Goal: Task Accomplishment & Management: Complete application form

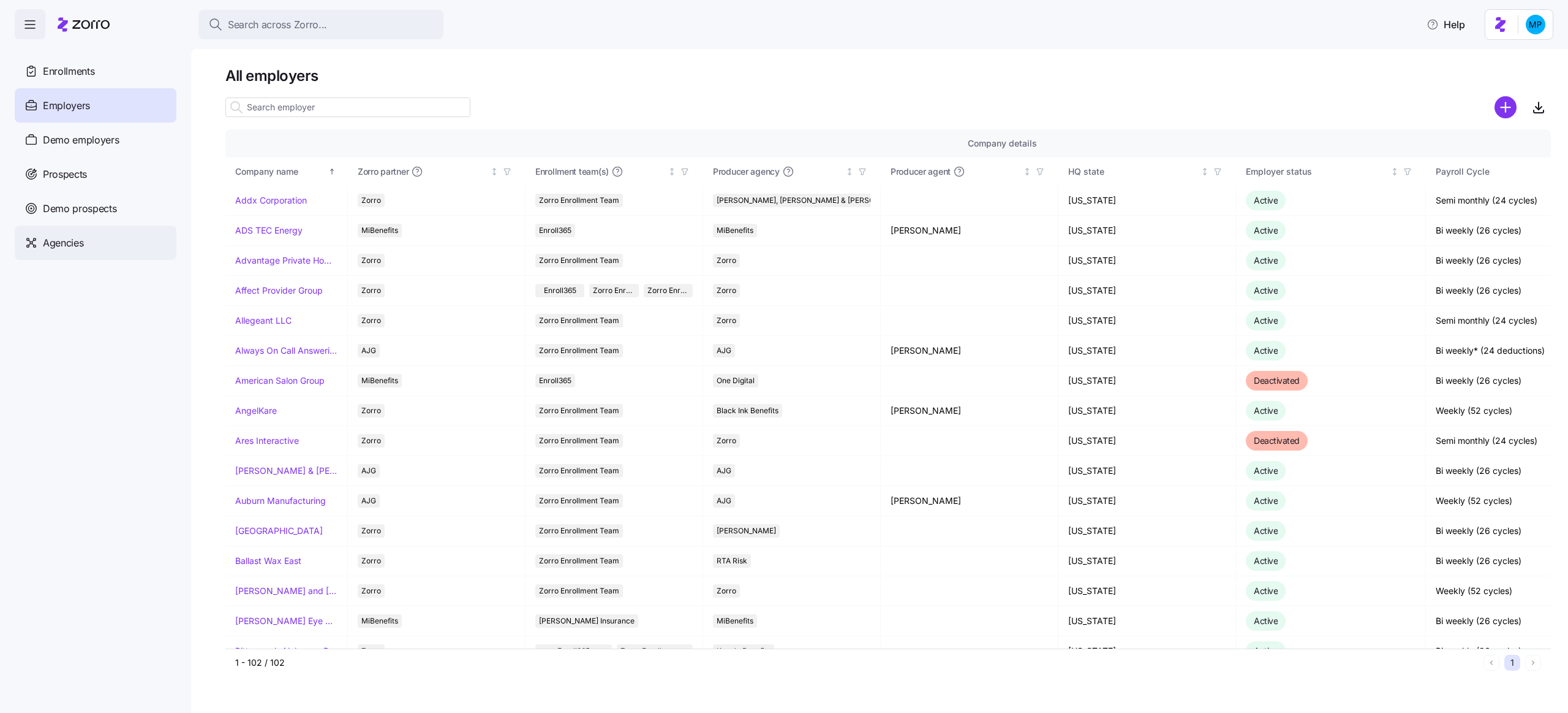
click at [85, 247] on div "Agencies" at bounding box center [95, 243] width 162 height 34
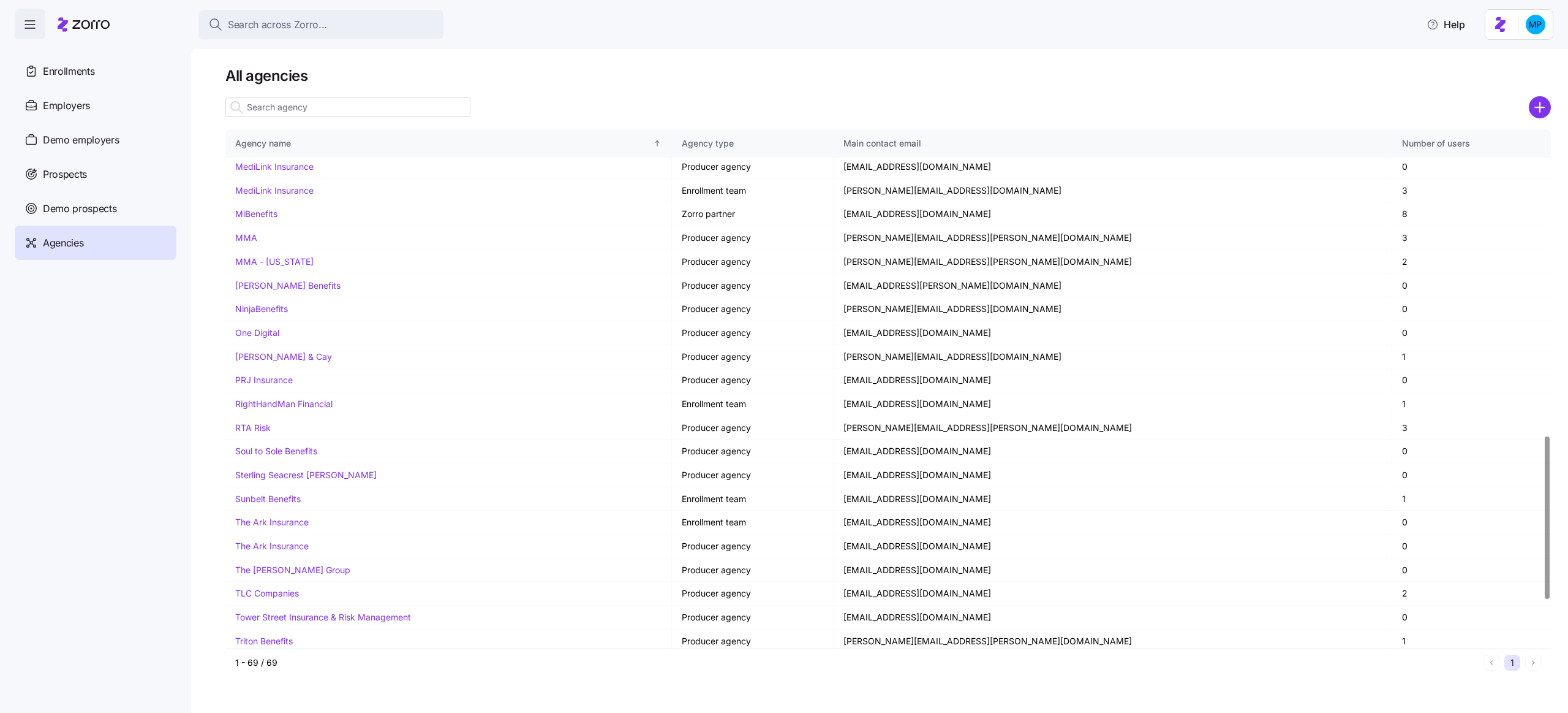
scroll to position [1131, 0]
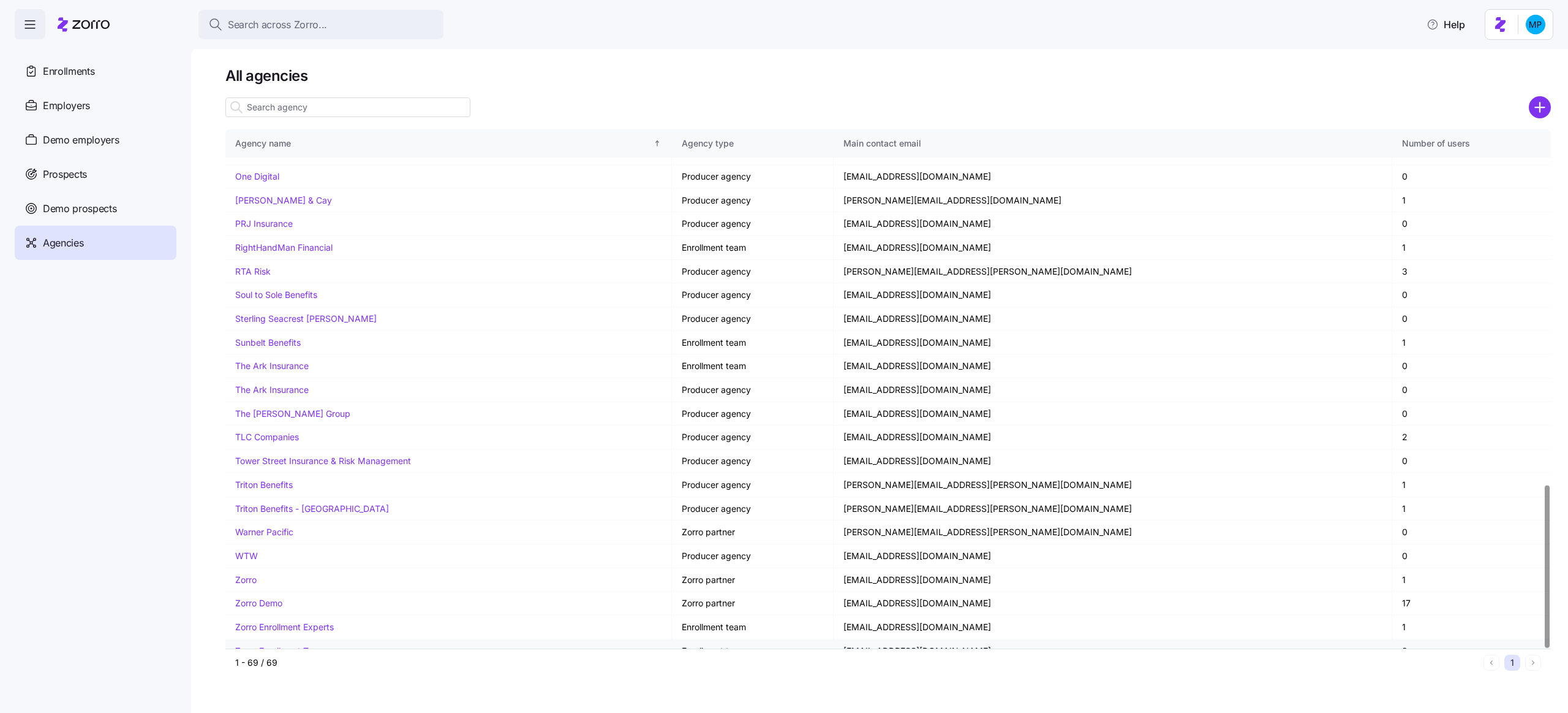
click at [306, 645] on link "Zorro Enrollment Team" at bounding box center [280, 650] width 90 height 10
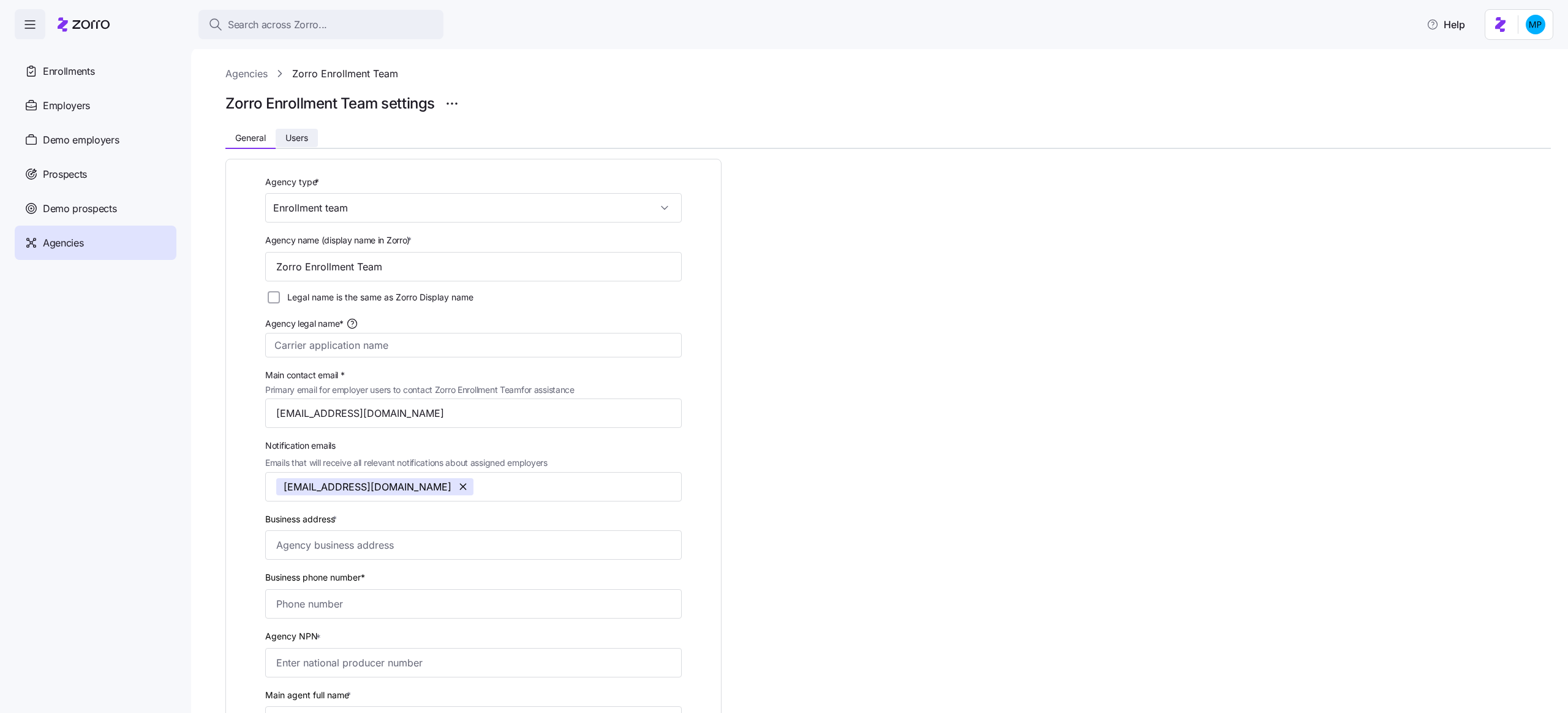
click at [291, 142] on span "Users" at bounding box center [297, 137] width 23 height 9
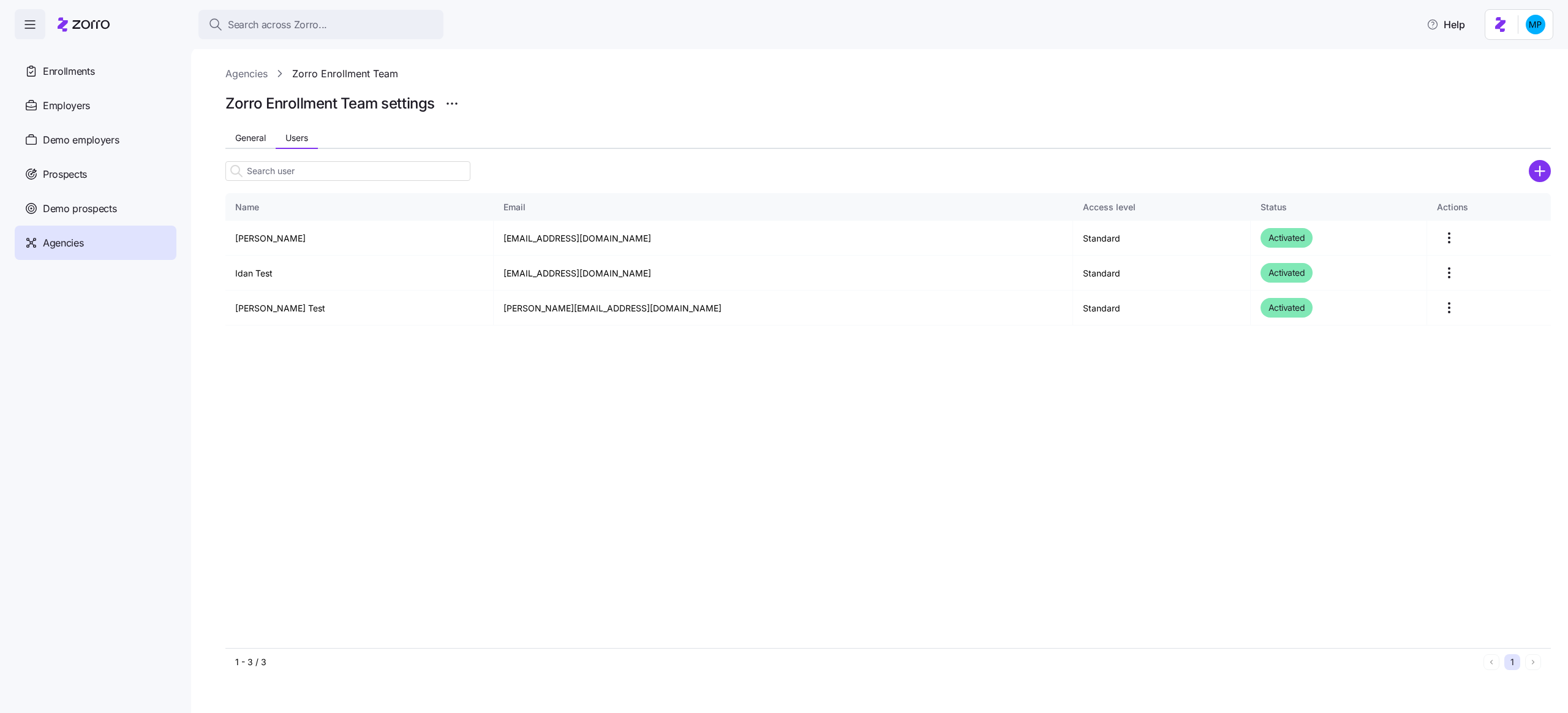
click at [1535, 171] on icon "add icon" at bounding box center [1539, 171] width 10 height 0
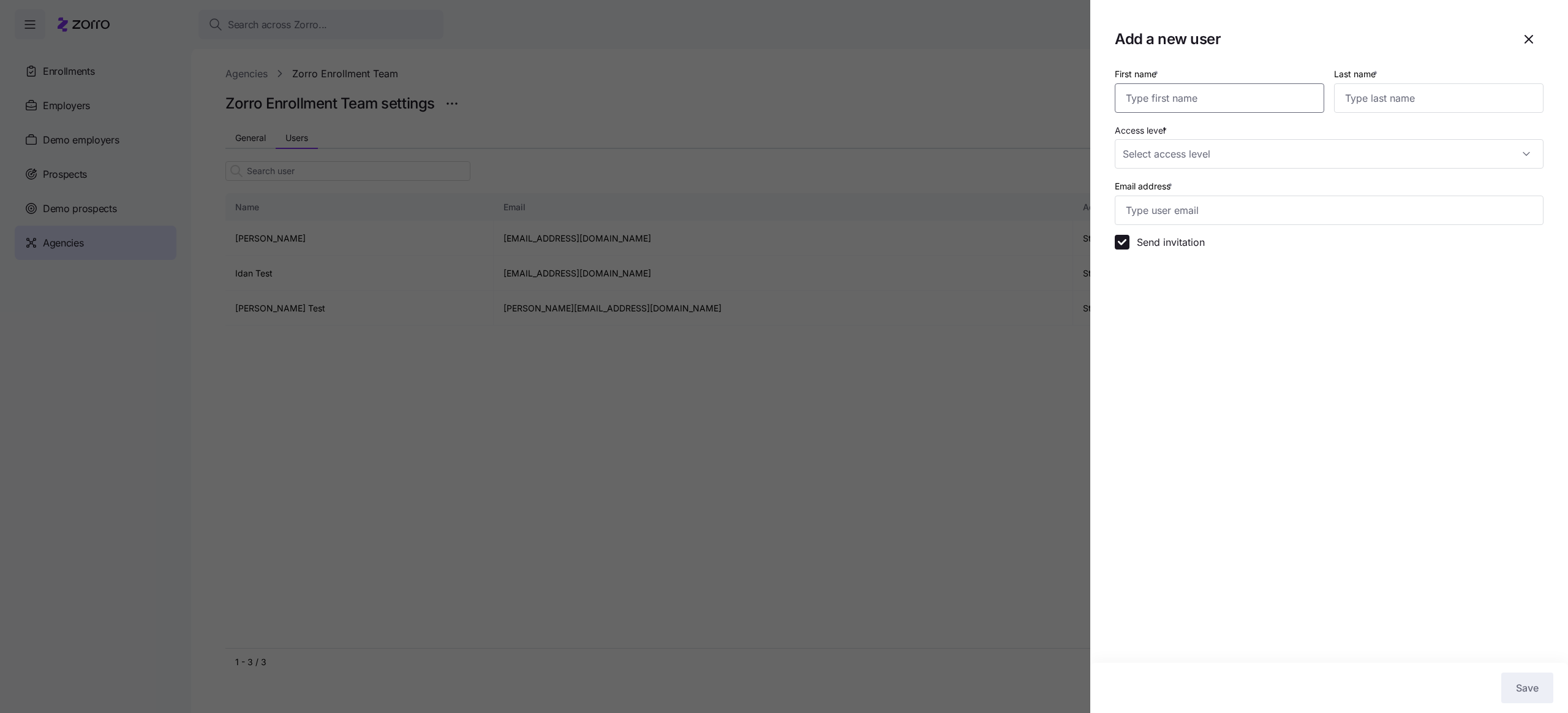
click at [1254, 101] on input "First name *" at bounding box center [1219, 98] width 209 height 30
type input "Maya"
type input "Perl"
click at [1173, 161] on input "Access level *" at bounding box center [1328, 153] width 429 height 30
click at [1184, 235] on span "Admin" at bounding box center [1251, 232] width 245 height 13
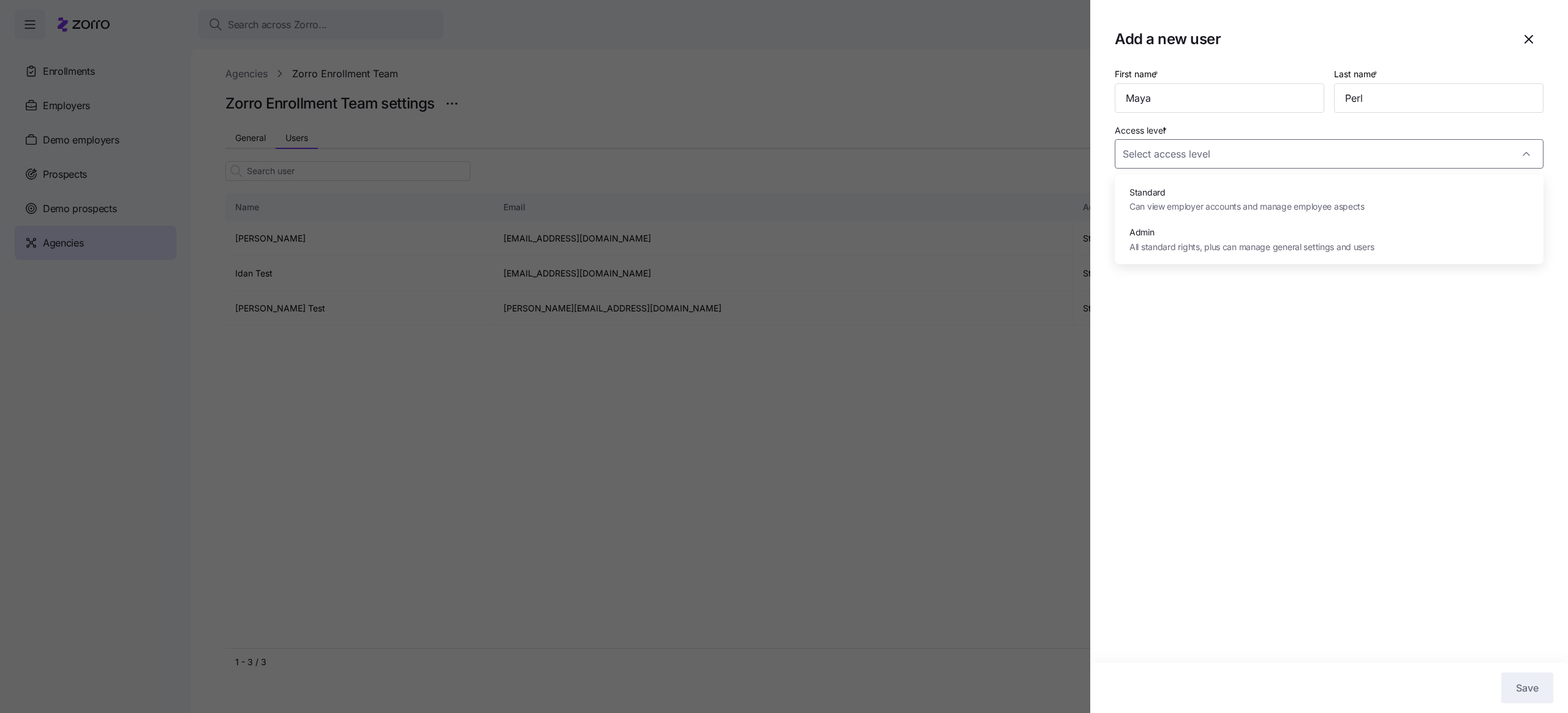
type input "Admin"
click at [1186, 217] on input "Email address *" at bounding box center [1328, 209] width 429 height 30
type input "maya.p@myzorro.co"
click at [1520, 679] on button "Save" at bounding box center [1527, 687] width 52 height 30
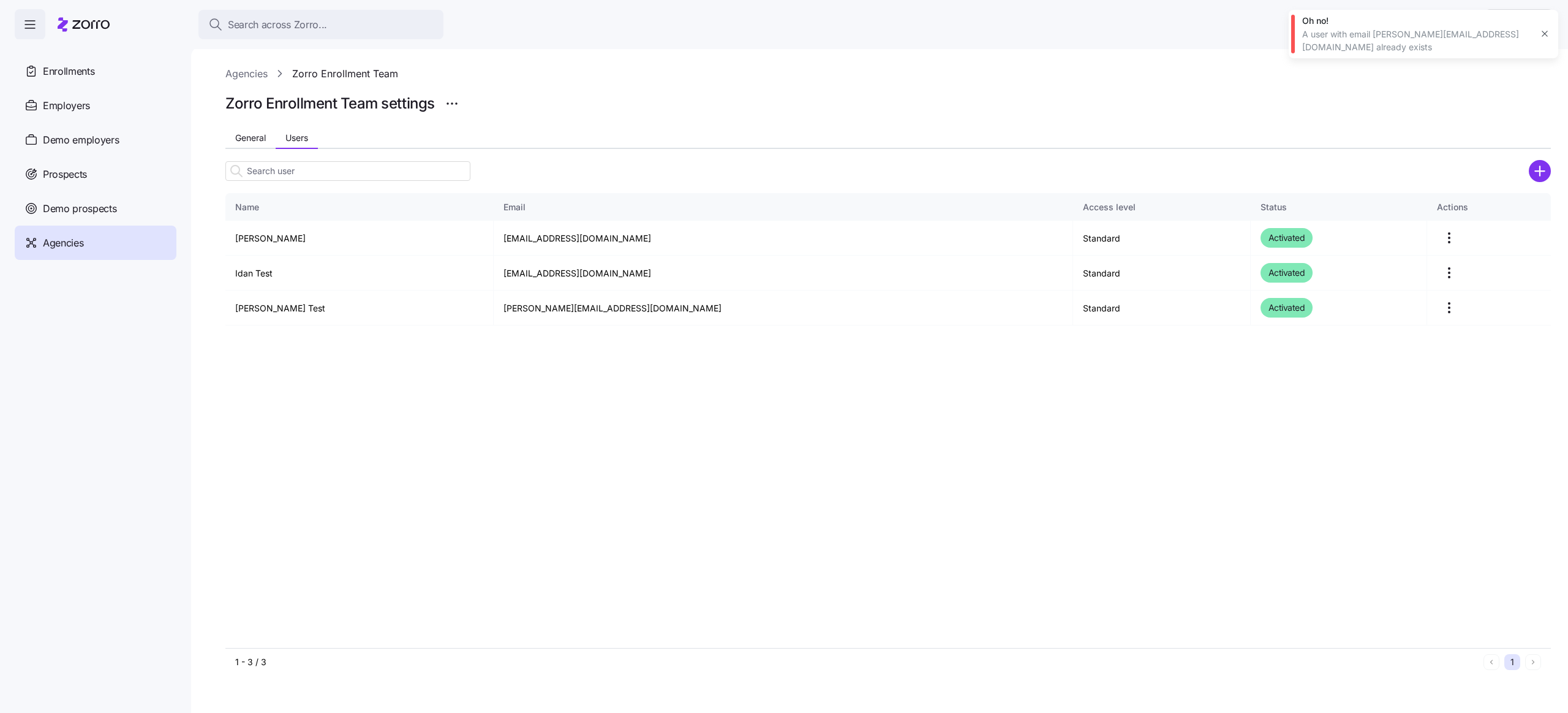
click at [1543, 29] on icon "button" at bounding box center [1544, 33] width 10 height 10
